Goal: Navigation & Orientation: Find specific page/section

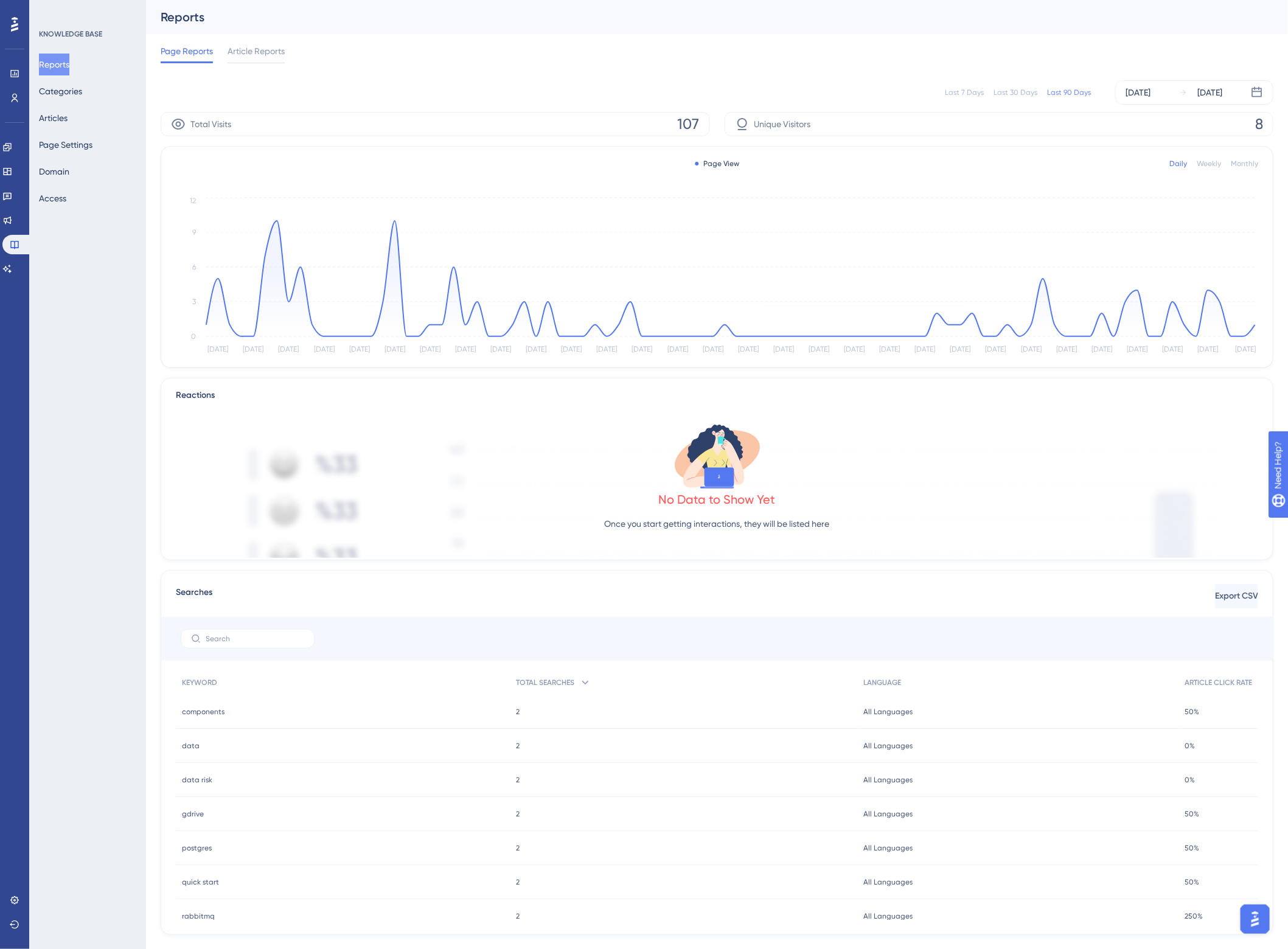
click at [570, 30] on div "Reports" at bounding box center [717, 17] width 1142 height 34
click at [947, 44] on div "Page Reports Article Reports" at bounding box center [717, 54] width 1113 height 39
click at [465, 55] on div "Page Reports Article Reports" at bounding box center [717, 54] width 1113 height 39
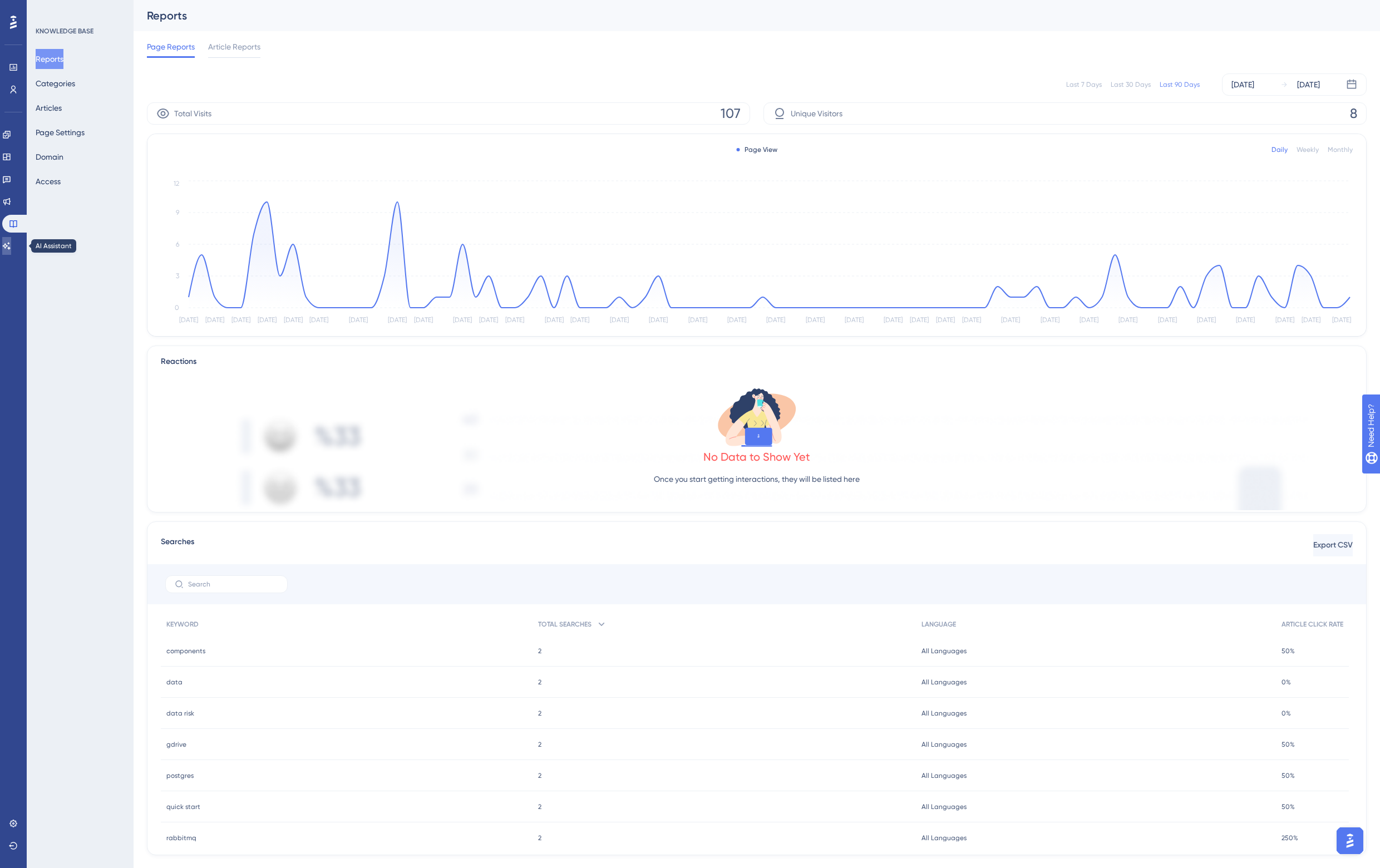
click at [11, 248] on icon at bounding box center [7, 246] width 9 height 9
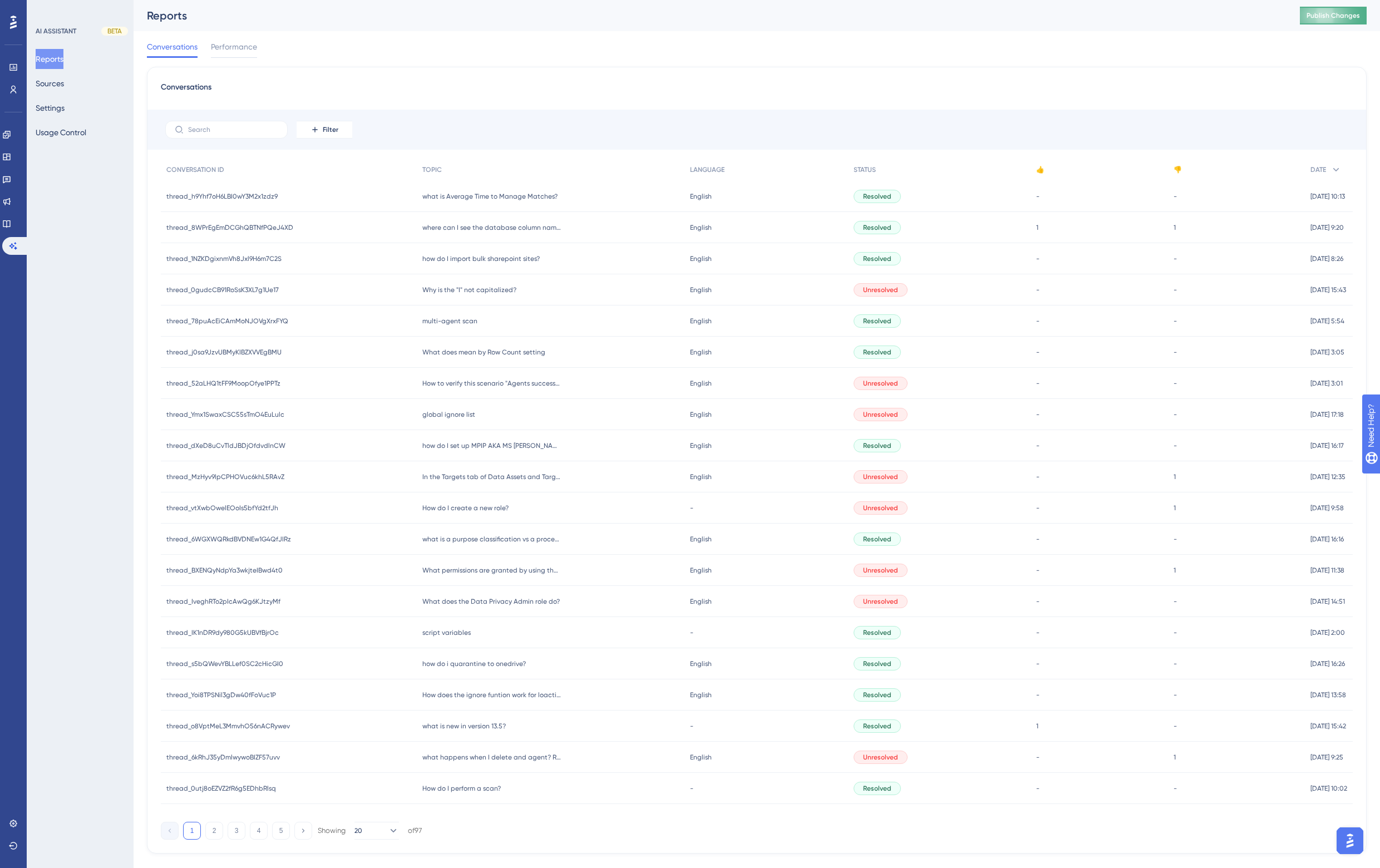
click at [1178, 18] on span "Publish Changes" at bounding box center [1333, 15] width 53 height 9
click at [757, 24] on div "Reports Publish Changes" at bounding box center [757, 16] width 1246 height 31
click at [15, 88] on icon at bounding box center [13, 89] width 9 height 9
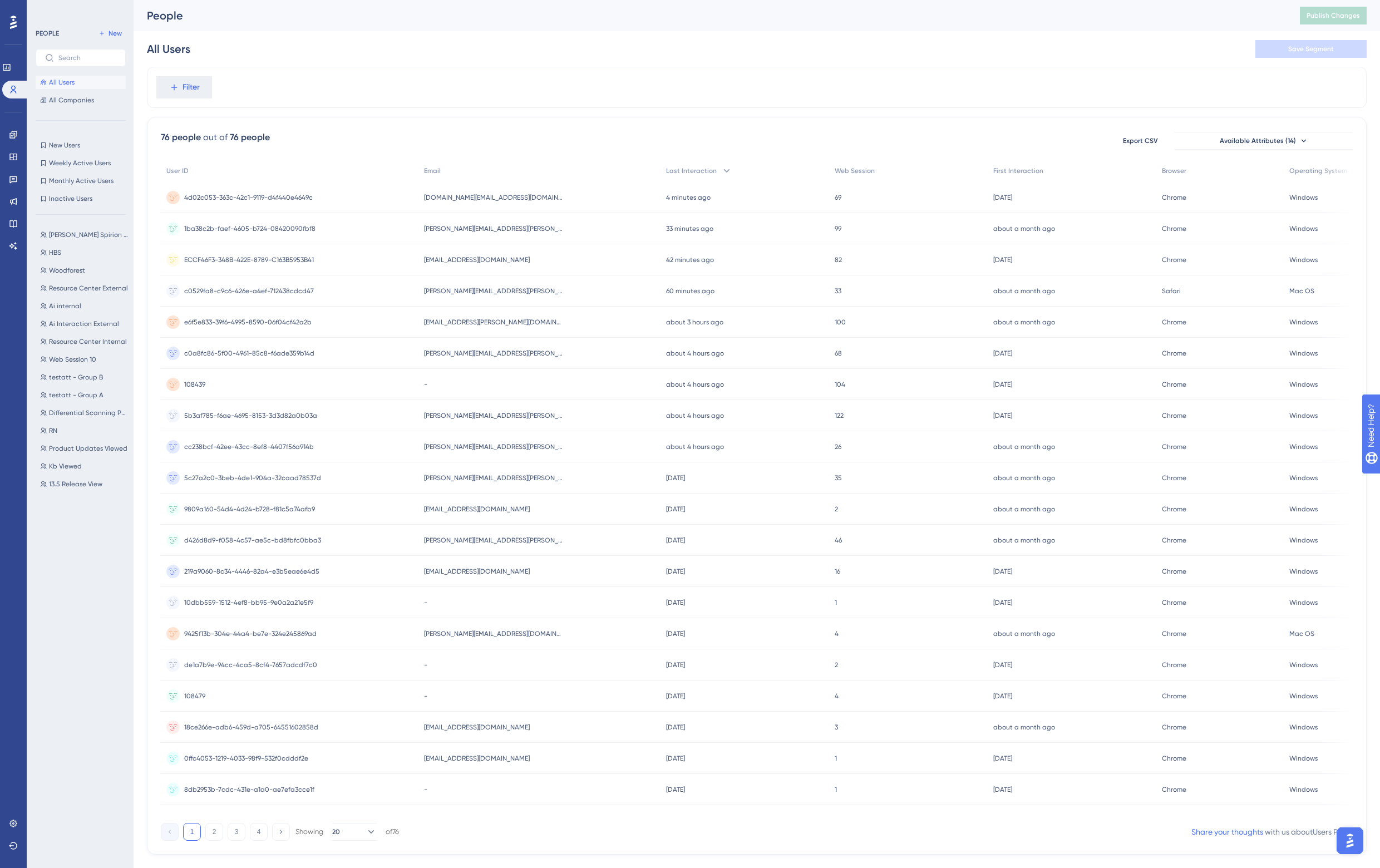
click at [433, 45] on div "All Users Save Segment" at bounding box center [757, 49] width 1220 height 36
click at [672, 225] on time "33 minutes ago" at bounding box center [690, 228] width 47 height 8
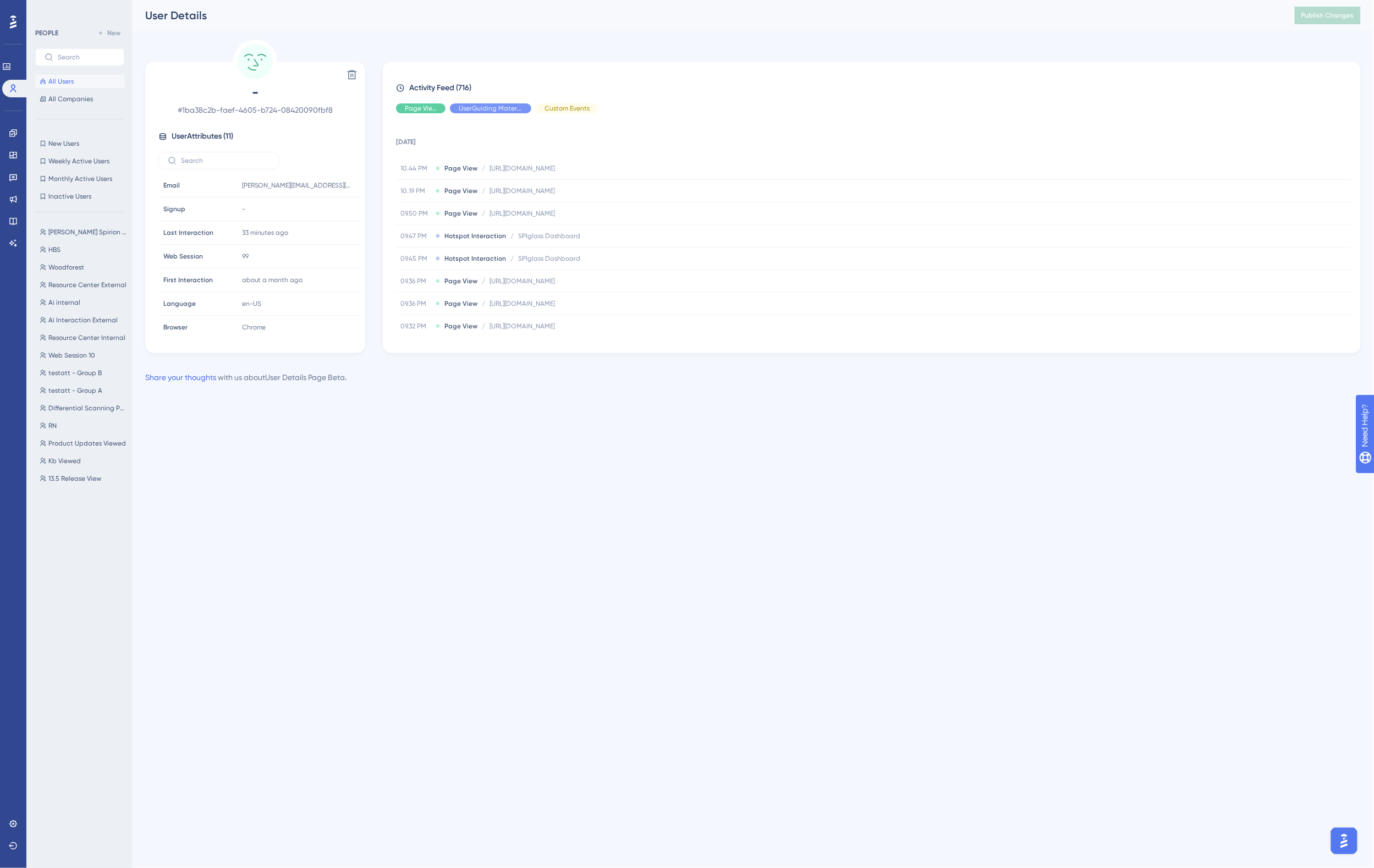
click at [486, 30] on div "User Details Publish Changes" at bounding box center [753, 16] width 1242 height 31
click at [9, 243] on link at bounding box center [13, 243] width 9 height 17
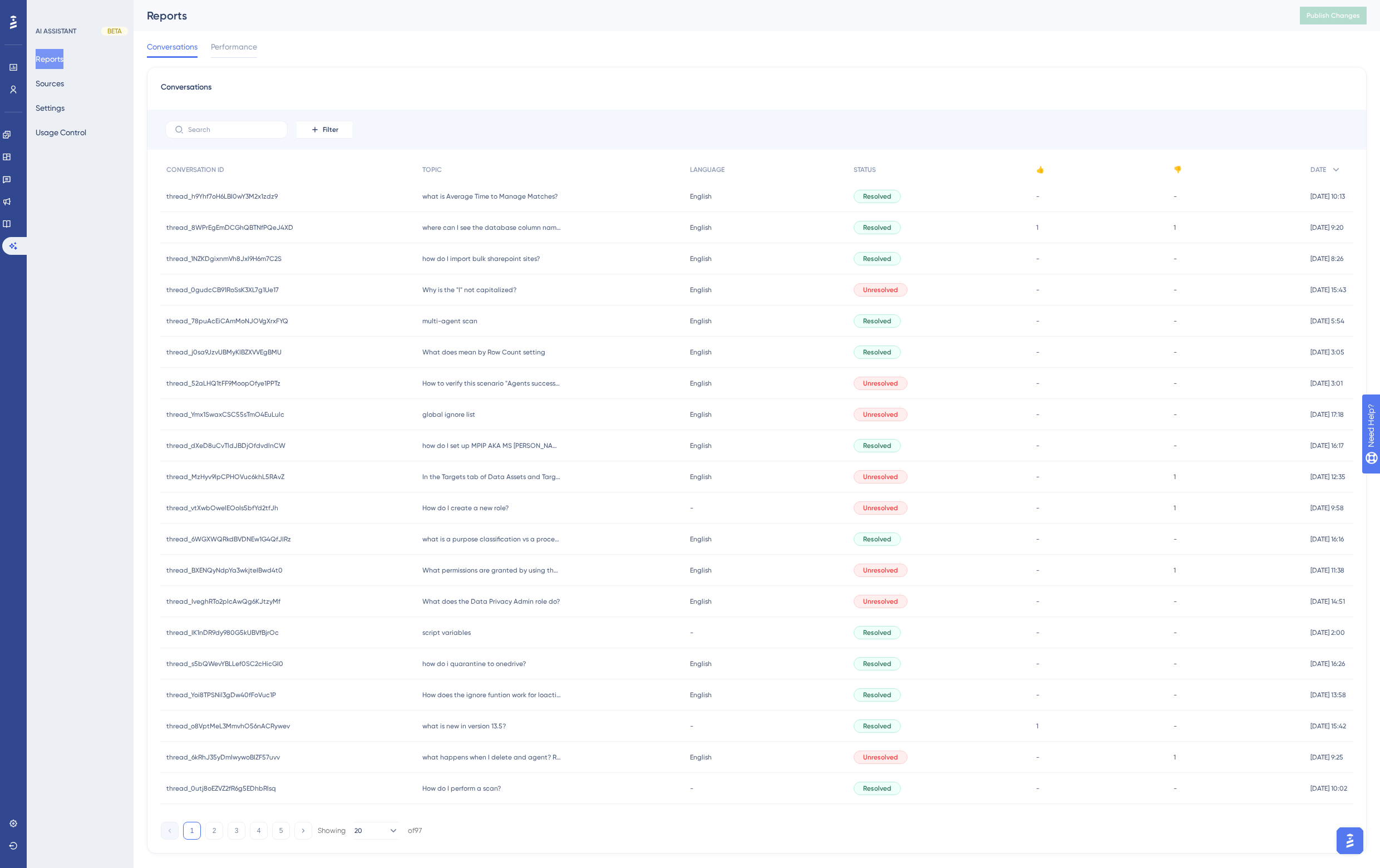
click at [736, 48] on div "Conversations Performance" at bounding box center [757, 49] width 1220 height 36
click at [11, 88] on icon at bounding box center [13, 89] width 6 height 8
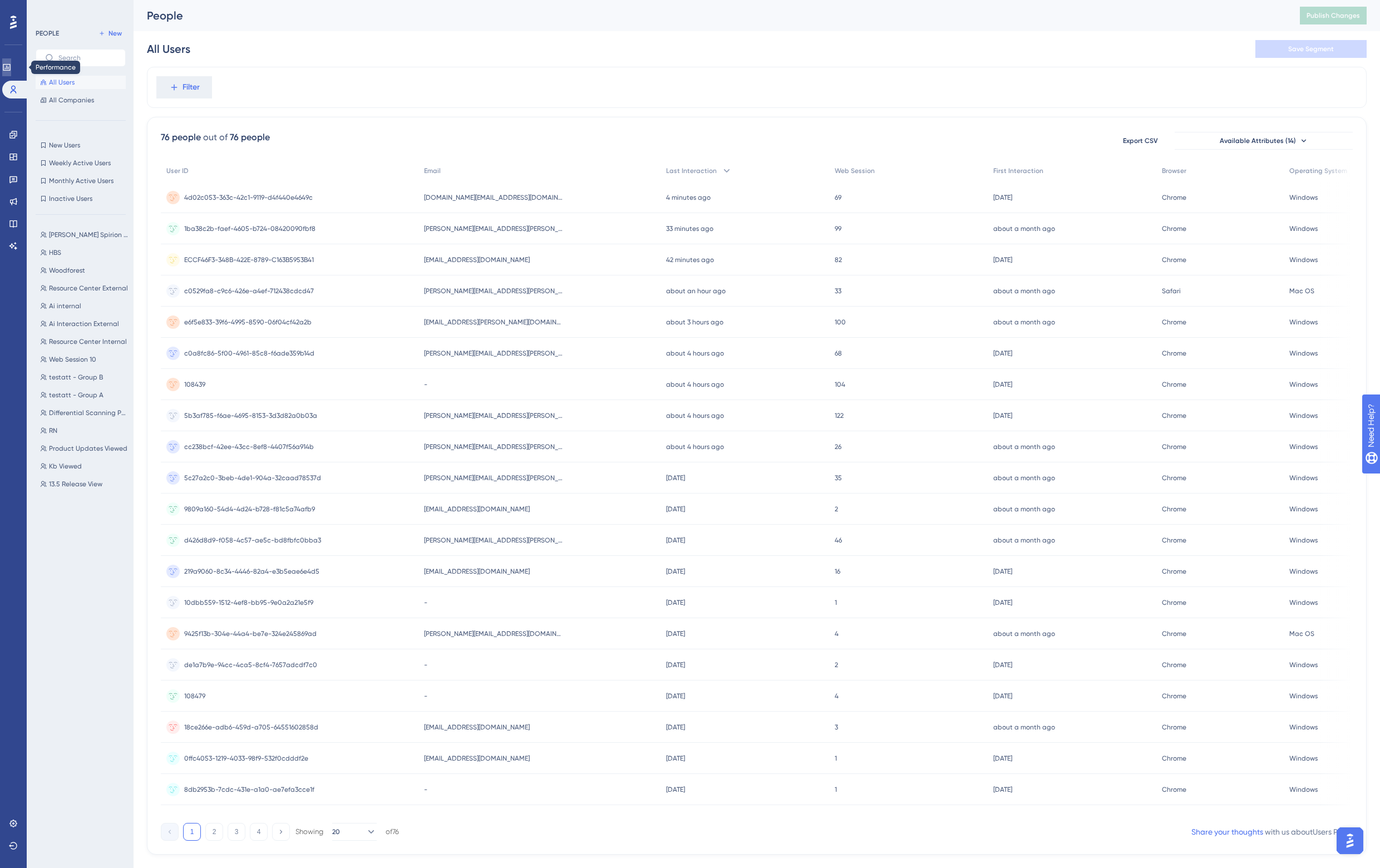
click at [10, 68] on icon at bounding box center [7, 67] width 7 height 7
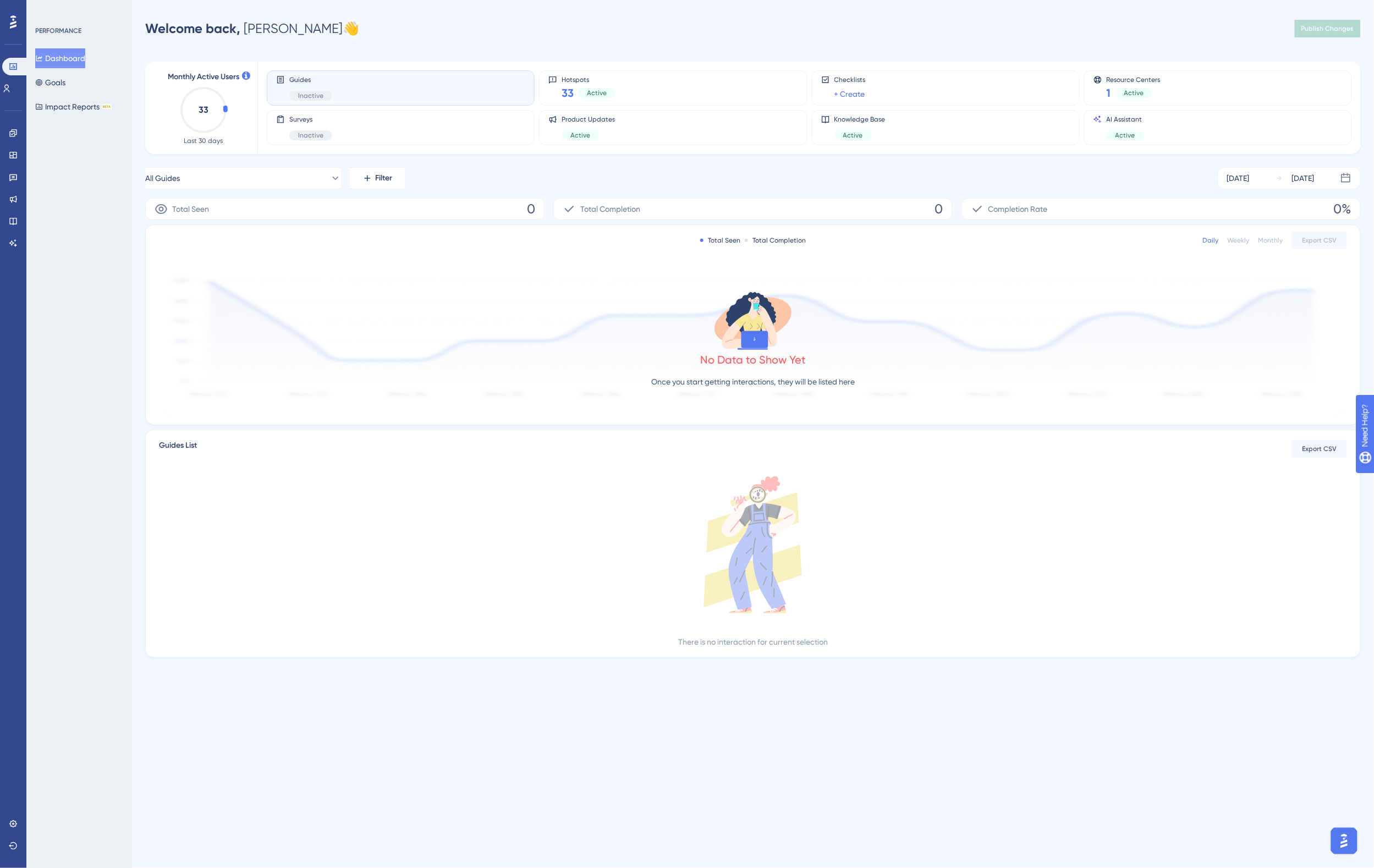
click at [447, 23] on div "Welcome back, [PERSON_NAME] 👋 Publish Changes" at bounding box center [753, 28] width 1216 height 22
click at [433, 28] on div "Welcome back, [PERSON_NAME] 👋 Publish Changes" at bounding box center [753, 28] width 1216 height 22
